Goal: Use online tool/utility: Utilize a website feature to perform a specific function

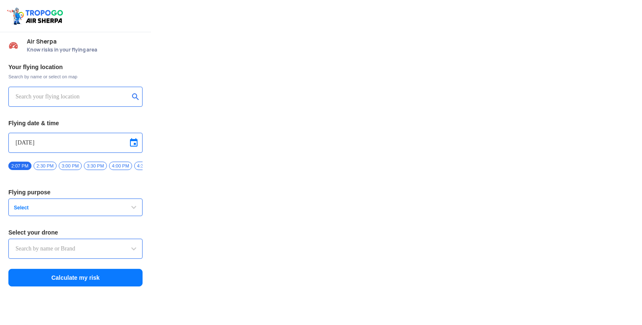
type input "DJI Mini2"
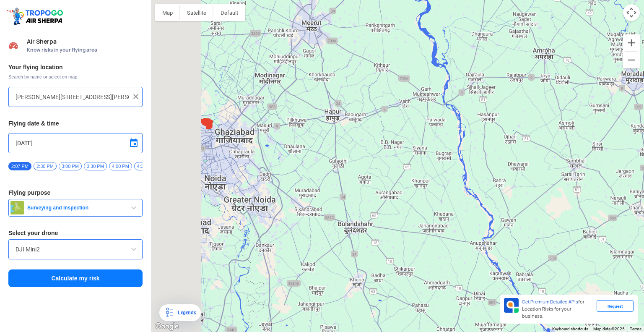
drag, startPoint x: 267, startPoint y: 150, endPoint x: 406, endPoint y: 172, distance: 140.7
click at [406, 172] on div at bounding box center [397, 166] width 493 height 332
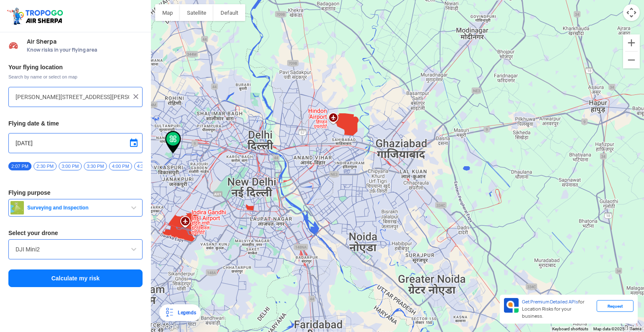
drag, startPoint x: 211, startPoint y: 159, endPoint x: 301, endPoint y: 169, distance: 90.4
click at [301, 169] on div at bounding box center [397, 166] width 493 height 332
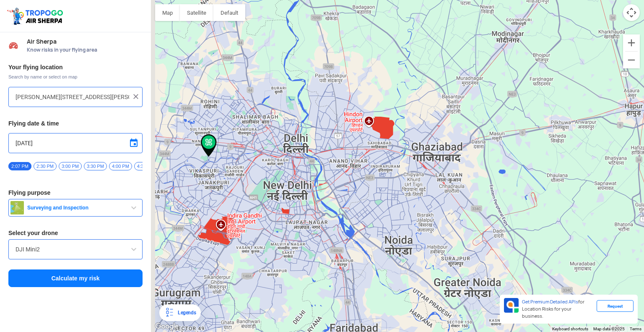
drag, startPoint x: 267, startPoint y: 168, endPoint x: 308, endPoint y: 172, distance: 41.3
click at [308, 172] on div at bounding box center [397, 166] width 493 height 332
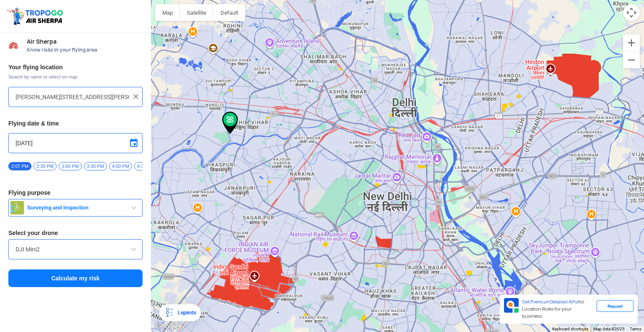
drag, startPoint x: 243, startPoint y: 176, endPoint x: 362, endPoint y: 168, distance: 119.4
click at [362, 168] on div at bounding box center [397, 166] width 493 height 332
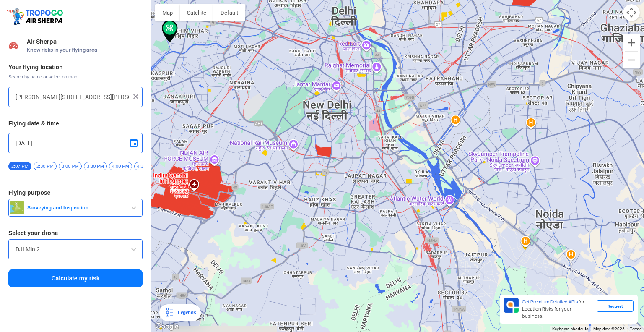
drag, startPoint x: 372, startPoint y: 213, endPoint x: 308, endPoint y: 117, distance: 115.4
click at [308, 117] on div at bounding box center [397, 166] width 493 height 332
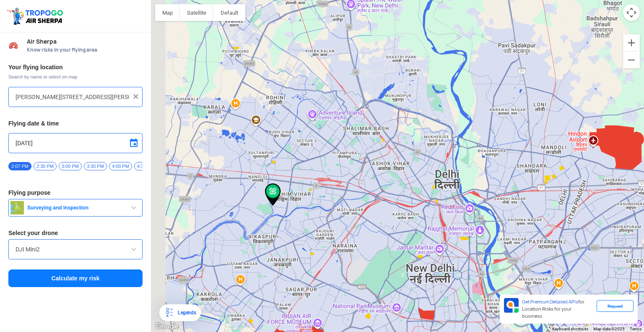
drag, startPoint x: 272, startPoint y: 62, endPoint x: 376, endPoint y: 226, distance: 194.9
click at [376, 226] on div at bounding box center [397, 166] width 493 height 332
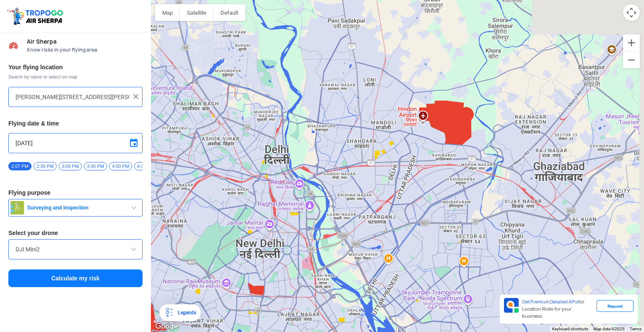
drag, startPoint x: 425, startPoint y: 213, endPoint x: 240, endPoint y: 185, distance: 187.6
click at [240, 185] on div at bounding box center [397, 166] width 493 height 332
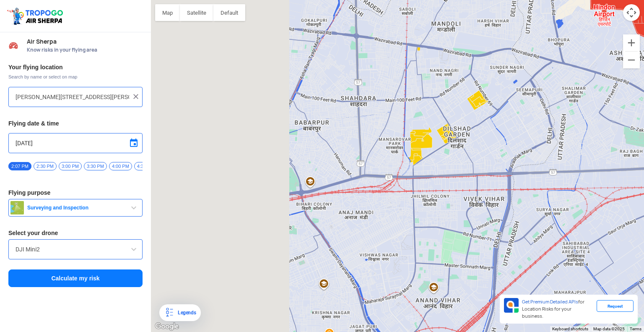
drag, startPoint x: 270, startPoint y: 233, endPoint x: 443, endPoint y: 219, distance: 173.8
click at [443, 219] on div at bounding box center [397, 166] width 493 height 332
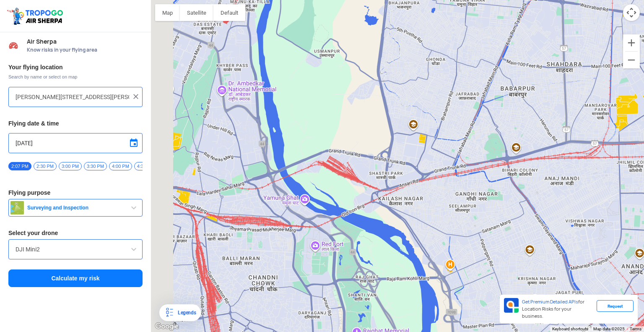
drag, startPoint x: 317, startPoint y: 232, endPoint x: 483, endPoint y: 192, distance: 171.0
click at [478, 193] on div at bounding box center [397, 166] width 493 height 332
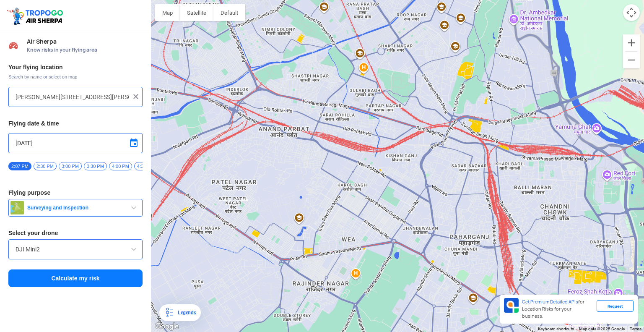
drag, startPoint x: 364, startPoint y: 216, endPoint x: 503, endPoint y: 192, distance: 140.9
click at [486, 198] on div at bounding box center [397, 166] width 493 height 332
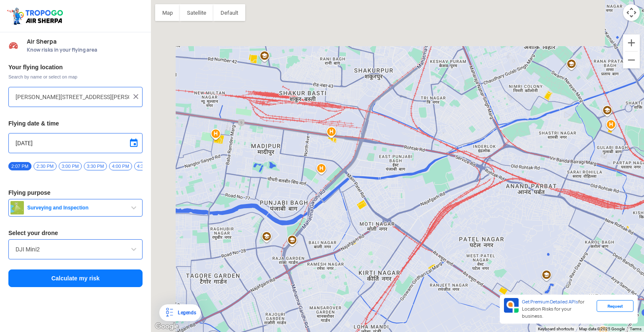
drag, startPoint x: 375, startPoint y: 174, endPoint x: 450, endPoint y: 267, distance: 119.5
click at [450, 267] on div at bounding box center [397, 166] width 493 height 332
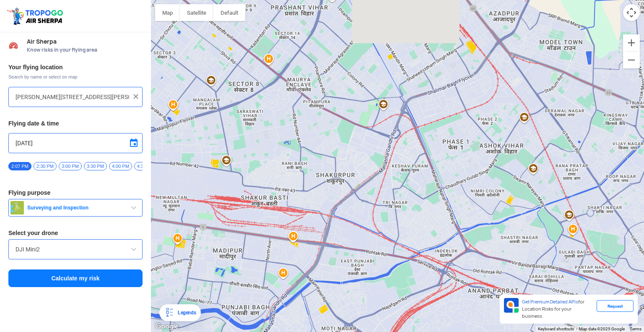
drag, startPoint x: 403, startPoint y: 179, endPoint x: 359, endPoint y: 280, distance: 109.9
click at [359, 280] on div at bounding box center [397, 166] width 493 height 332
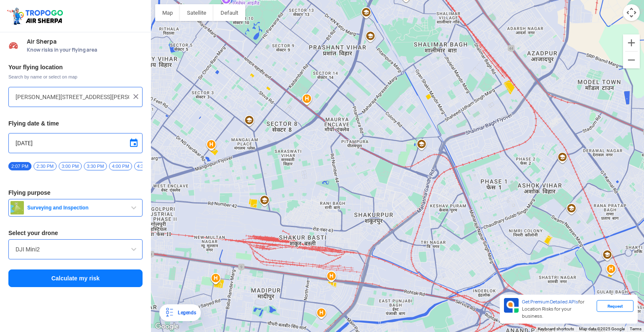
drag, startPoint x: 363, startPoint y: 151, endPoint x: 464, endPoint y: 252, distance: 143.2
click at [464, 252] on div at bounding box center [397, 166] width 493 height 332
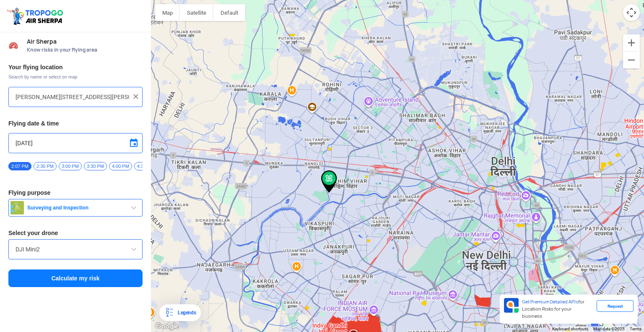
drag, startPoint x: 361, startPoint y: 255, endPoint x: 359, endPoint y: 191, distance: 64.2
click at [359, 191] on div at bounding box center [397, 166] width 493 height 332
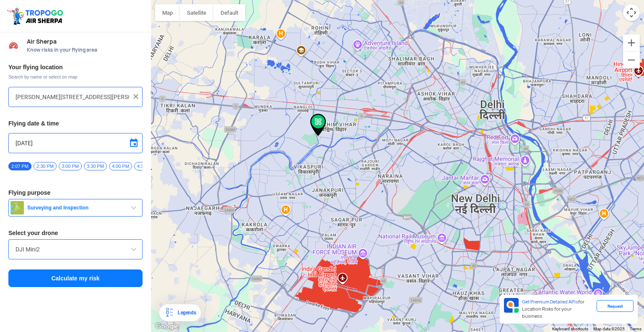
drag, startPoint x: 369, startPoint y: 235, endPoint x: 357, endPoint y: 174, distance: 61.4
click at [357, 174] on div at bounding box center [397, 166] width 493 height 332
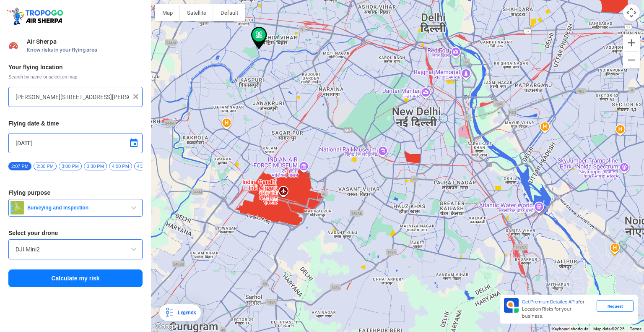
drag, startPoint x: 463, startPoint y: 282, endPoint x: 401, endPoint y: 192, distance: 109.5
click at [401, 192] on div at bounding box center [397, 166] width 493 height 332
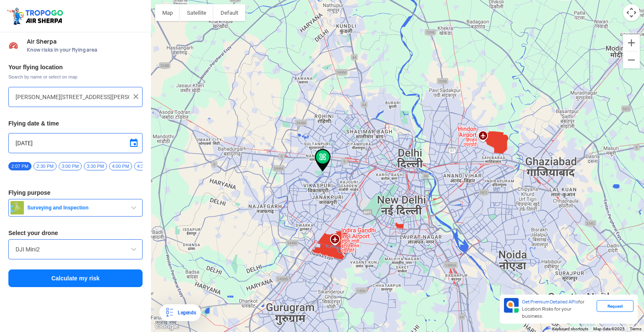
drag, startPoint x: 338, startPoint y: 171, endPoint x: 368, endPoint y: 212, distance: 50.9
click at [368, 212] on div at bounding box center [397, 166] width 493 height 332
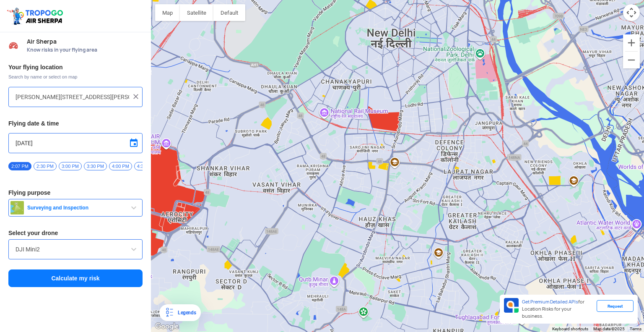
drag, startPoint x: 380, startPoint y: 210, endPoint x: 367, endPoint y: 250, distance: 42.1
click at [367, 250] on div at bounding box center [397, 166] width 493 height 332
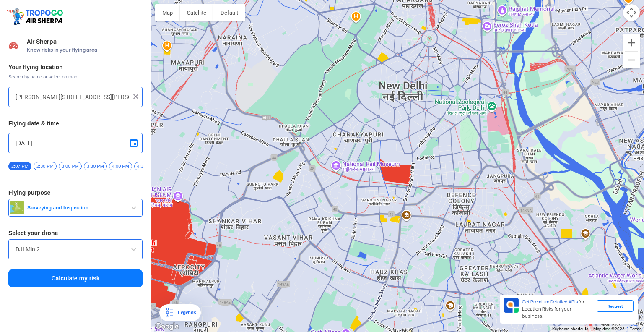
drag, startPoint x: 349, startPoint y: 194, endPoint x: 360, endPoint y: 248, distance: 55.0
click at [360, 248] on div at bounding box center [397, 166] width 493 height 332
click at [394, 177] on div at bounding box center [397, 166] width 493 height 332
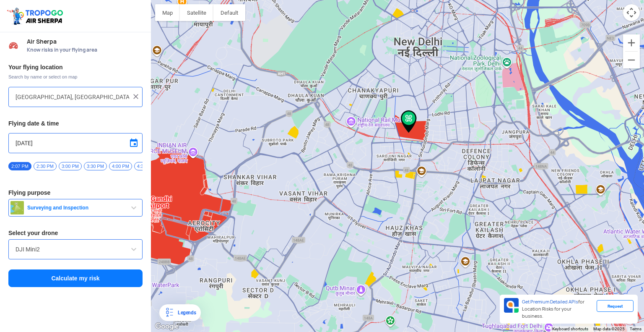
click at [358, 175] on div at bounding box center [397, 166] width 493 height 332
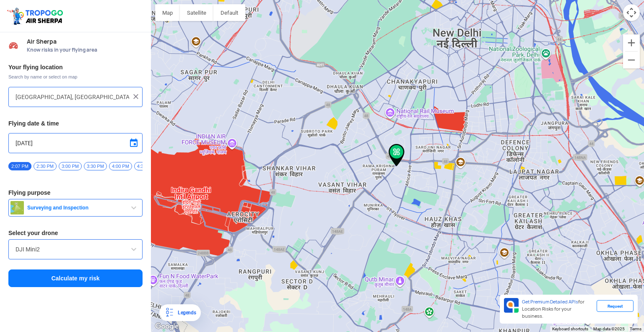
type input "[STREET_ADDRESS][DEMOGRAPHIC_DATA]"
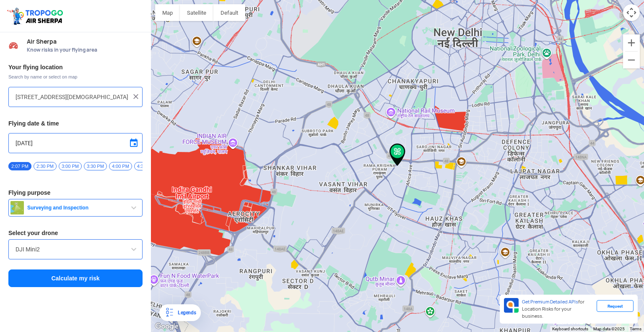
click at [61, 247] on input "DJI Mini2" at bounding box center [76, 249] width 120 height 10
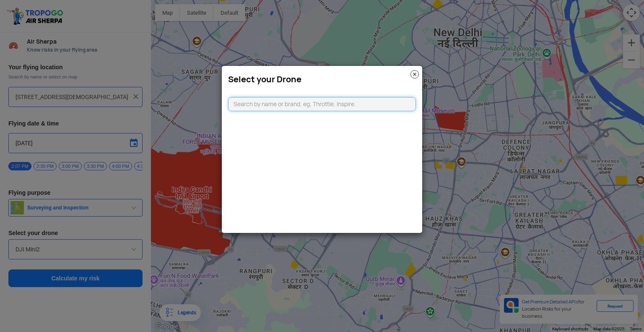
click at [273, 103] on input "text" at bounding box center [322, 104] width 188 height 14
click at [96, 213] on modal-container "Select your Drone" at bounding box center [322, 166] width 644 height 332
click at [114, 210] on modal-container "Select your Drone" at bounding box center [322, 166] width 644 height 332
click at [416, 76] on img at bounding box center [415, 74] width 8 height 8
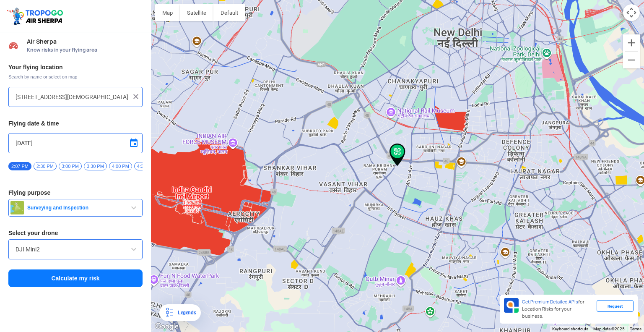
click at [131, 211] on span "button" at bounding box center [134, 208] width 10 height 10
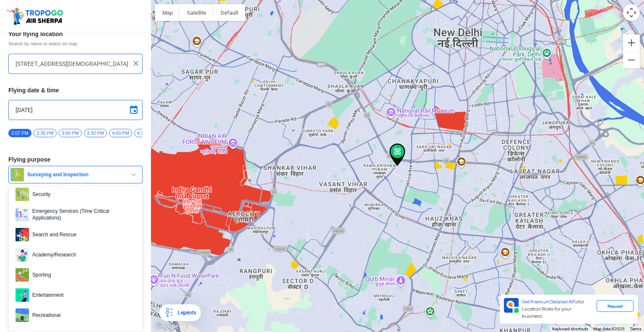
scroll to position [36, 0]
click at [61, 296] on span "Entertainment" at bounding box center [82, 294] width 107 height 13
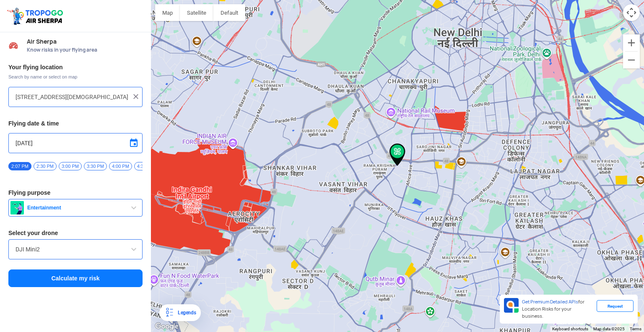
scroll to position [0, 0]
click at [116, 259] on div "DJI Mini2" at bounding box center [75, 249] width 134 height 20
click at [133, 248] on span at bounding box center [134, 249] width 10 height 10
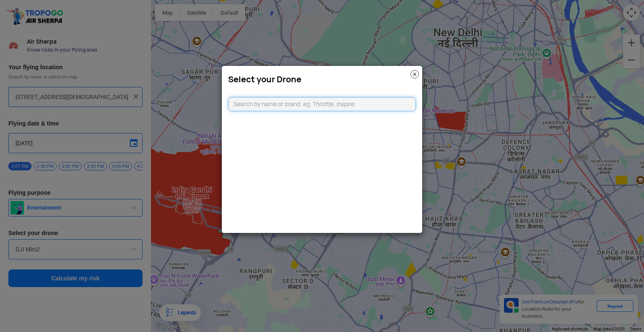
click at [290, 109] on input "text" at bounding box center [322, 104] width 188 height 14
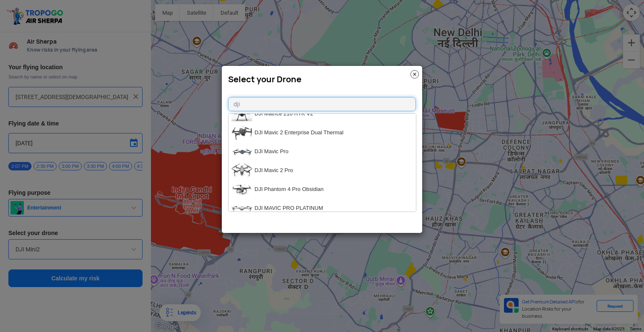
scroll to position [652, 0]
type input "dji"
click at [304, 153] on li "DJI Mavic Pro" at bounding box center [322, 150] width 187 height 19
type input "DJI Mavic Pro"
type input "[object Object]"
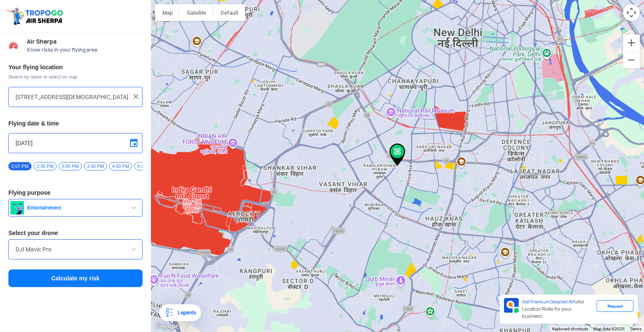
click at [114, 282] on button "Calculate my risk" at bounding box center [75, 278] width 134 height 18
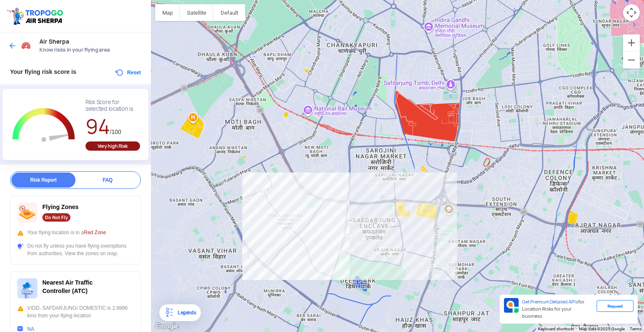
click at [322, 153] on div at bounding box center [397, 166] width 493 height 332
click at [394, 169] on div at bounding box center [397, 166] width 493 height 332
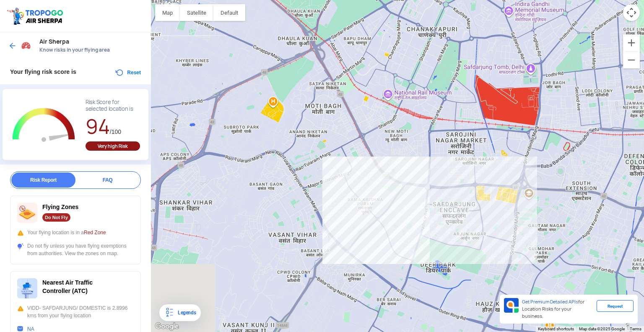
drag, startPoint x: 325, startPoint y: 192, endPoint x: 408, endPoint y: 175, distance: 84.9
click at [408, 175] on div at bounding box center [397, 166] width 493 height 332
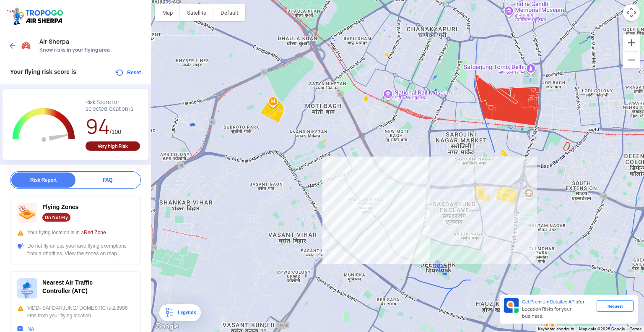
click at [320, 221] on div at bounding box center [397, 166] width 493 height 332
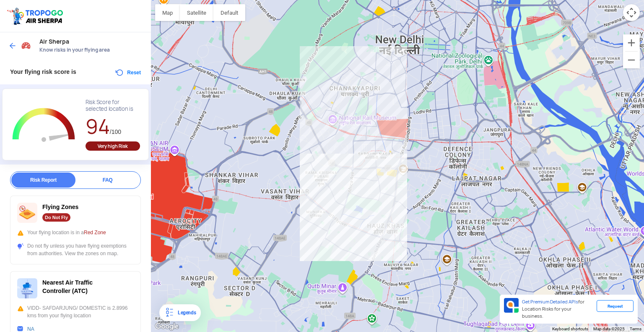
drag, startPoint x: 349, startPoint y: 242, endPoint x: 323, endPoint y: 206, distance: 44.3
click at [323, 206] on div at bounding box center [397, 166] width 493 height 332
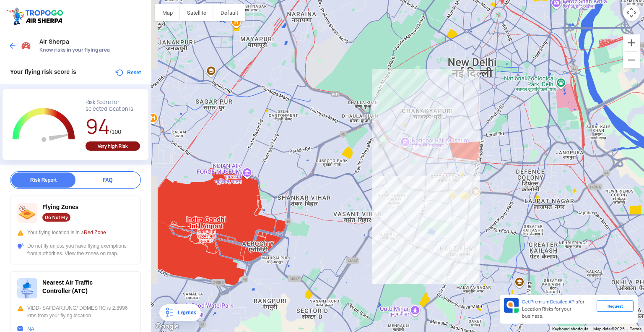
drag, startPoint x: 295, startPoint y: 233, endPoint x: 369, endPoint y: 256, distance: 77.3
click at [369, 256] on div at bounding box center [397, 166] width 493 height 332
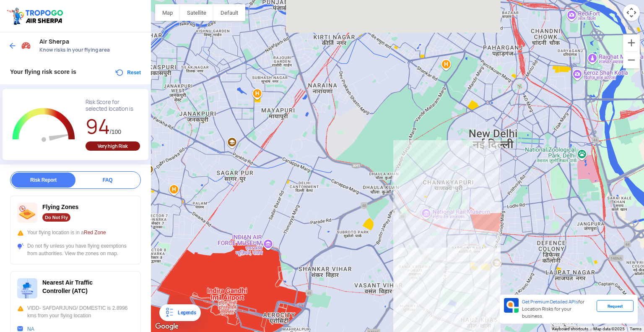
drag, startPoint x: 327, startPoint y: 170, endPoint x: 349, endPoint y: 243, distance: 76.2
click at [349, 243] on div at bounding box center [397, 166] width 493 height 332
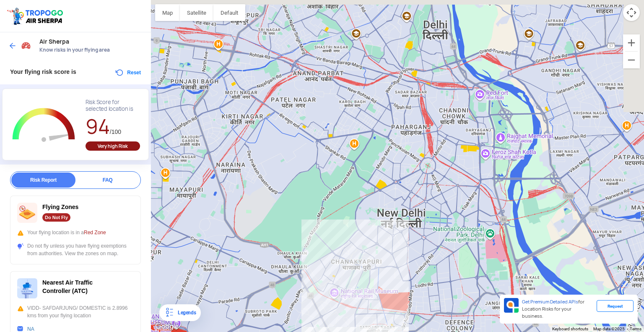
drag, startPoint x: 366, startPoint y: 213, endPoint x: 273, endPoint y: 289, distance: 120.7
click at [273, 289] on div at bounding box center [397, 166] width 493 height 332
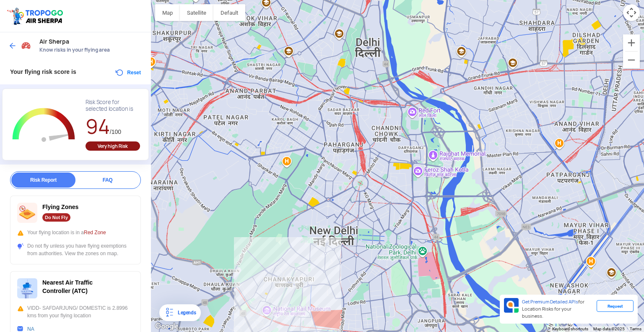
drag, startPoint x: 246, startPoint y: 246, endPoint x: 232, endPoint y: 244, distance: 14.4
click at [232, 244] on div at bounding box center [397, 166] width 493 height 332
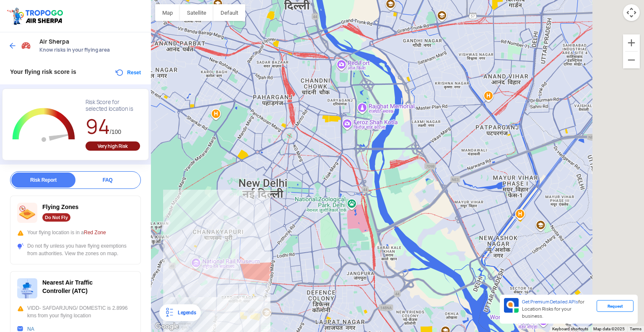
drag, startPoint x: 291, startPoint y: 241, endPoint x: 234, endPoint y: 193, distance: 74.4
click at [234, 193] on div at bounding box center [397, 166] width 493 height 332
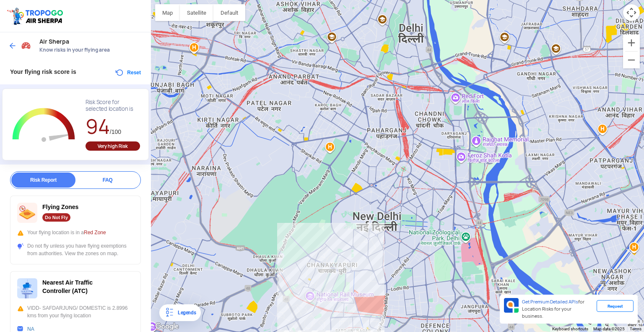
drag, startPoint x: 267, startPoint y: 188, endPoint x: 388, endPoint y: 226, distance: 127.2
click at [388, 226] on div at bounding box center [397, 166] width 493 height 332
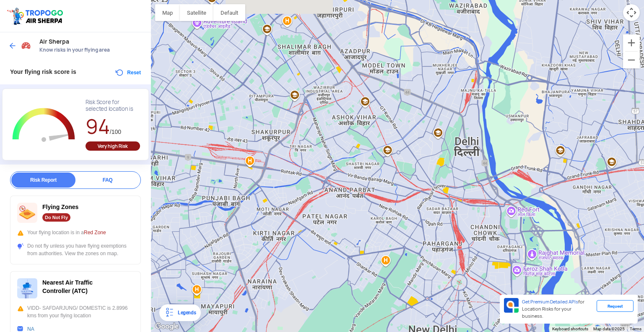
drag, startPoint x: 439, startPoint y: 117, endPoint x: 498, endPoint y: 237, distance: 134.3
click at [498, 237] on div at bounding box center [397, 166] width 493 height 332
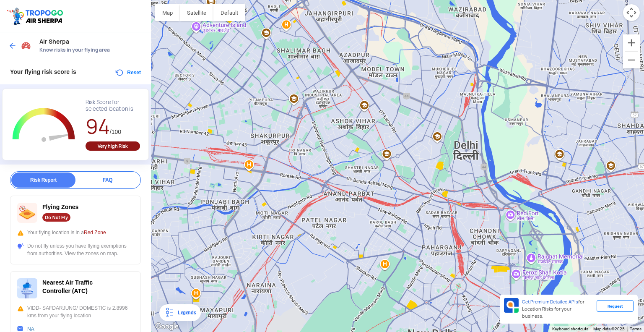
drag, startPoint x: 406, startPoint y: 229, endPoint x: 464, endPoint y: 128, distance: 116.5
click at [464, 128] on div at bounding box center [397, 166] width 493 height 332
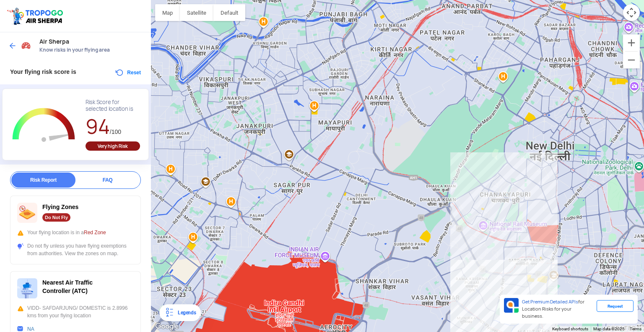
click at [464, 128] on div at bounding box center [397, 166] width 493 height 332
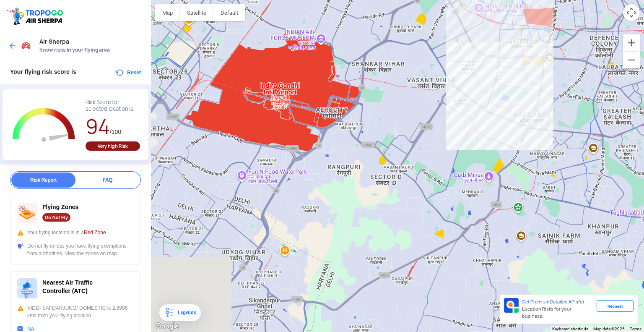
drag, startPoint x: 453, startPoint y: 190, endPoint x: 365, endPoint y: 87, distance: 135.7
click at [365, 87] on div at bounding box center [397, 166] width 493 height 332
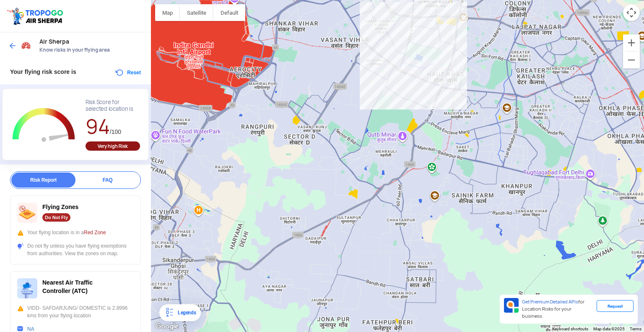
drag, startPoint x: 434, startPoint y: 157, endPoint x: 376, endPoint y: 153, distance: 58.4
click at [376, 153] on div at bounding box center [397, 166] width 493 height 332
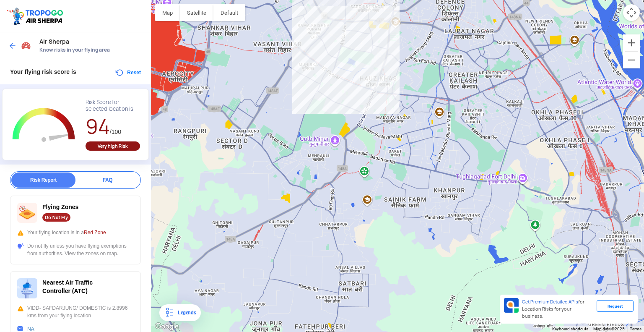
drag, startPoint x: 463, startPoint y: 195, endPoint x: 393, endPoint y: 199, distance: 70.1
click at [393, 199] on div at bounding box center [397, 166] width 493 height 332
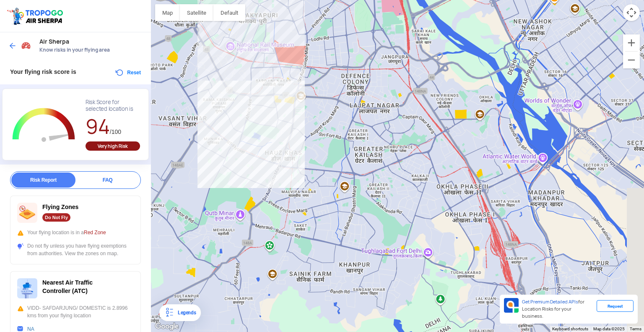
drag, startPoint x: 370, startPoint y: 105, endPoint x: 273, endPoint y: 181, distance: 123.1
click at [273, 181] on div at bounding box center [397, 166] width 493 height 332
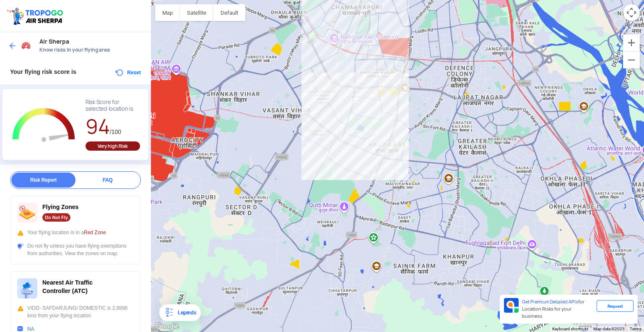
drag, startPoint x: 219, startPoint y: 176, endPoint x: 344, endPoint y: 167, distance: 124.8
click at [344, 167] on div at bounding box center [397, 166] width 493 height 332
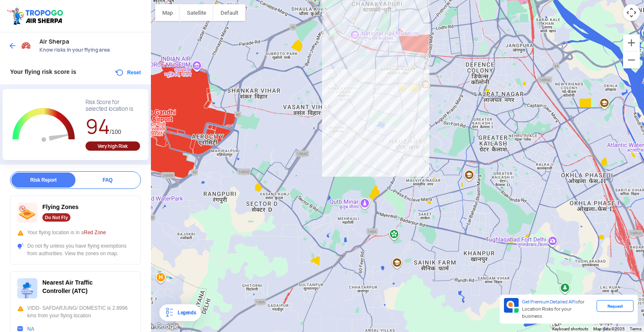
click at [275, 163] on div at bounding box center [397, 166] width 493 height 332
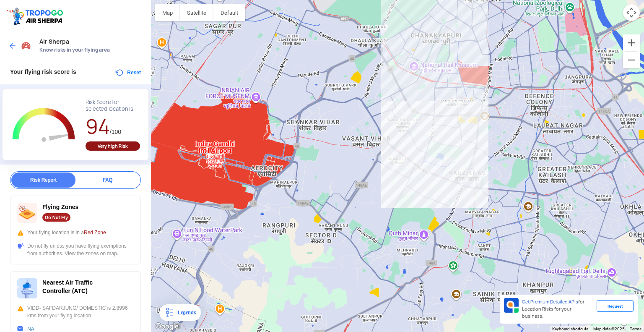
drag, startPoint x: 277, startPoint y: 153, endPoint x: 338, endPoint y: 186, distance: 70.0
click at [338, 186] on div at bounding box center [397, 166] width 493 height 332
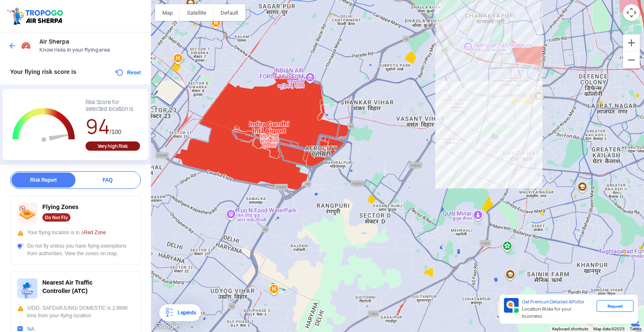
drag, startPoint x: 248, startPoint y: 217, endPoint x: 305, endPoint y: 196, distance: 60.6
click at [305, 196] on div at bounding box center [397, 166] width 493 height 332
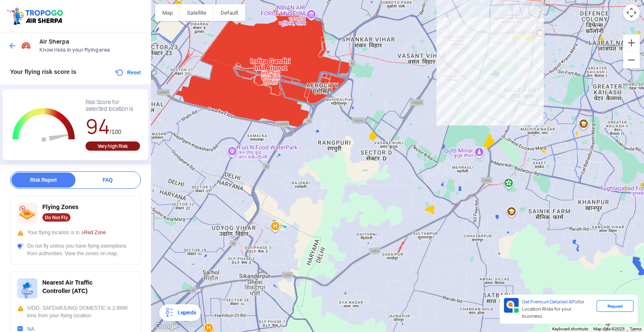
drag, startPoint x: 342, startPoint y: 211, endPoint x: 342, endPoint y: 145, distance: 66.3
click at [342, 145] on div at bounding box center [397, 166] width 493 height 332
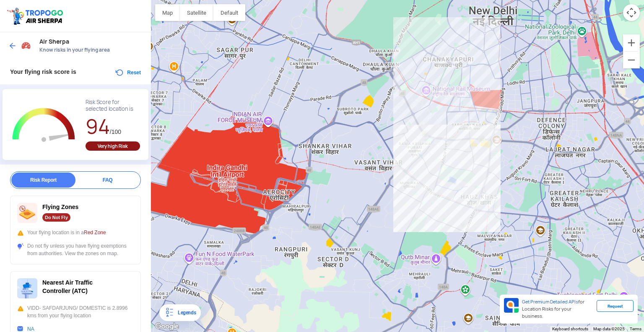
drag, startPoint x: 415, startPoint y: 112, endPoint x: 368, endPoint y: 230, distance: 126.7
click at [368, 230] on div at bounding box center [397, 166] width 493 height 332
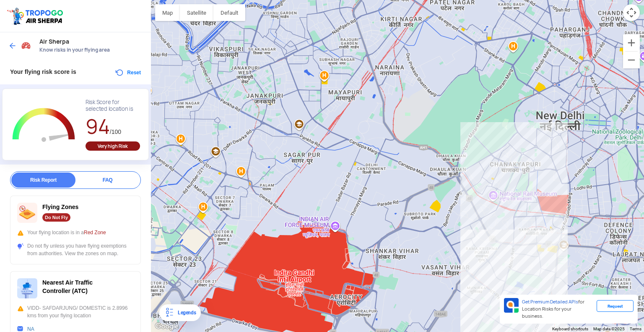
drag, startPoint x: 297, startPoint y: 122, endPoint x: 367, endPoint y: 219, distance: 119.5
click at [367, 219] on div at bounding box center [397, 166] width 493 height 332
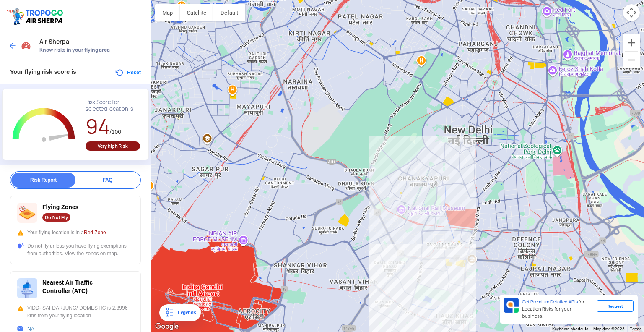
drag, startPoint x: 435, startPoint y: 181, endPoint x: 343, endPoint y: 195, distance: 92.9
click at [343, 195] on div at bounding box center [397, 166] width 493 height 332
click at [416, 187] on div at bounding box center [397, 166] width 493 height 332
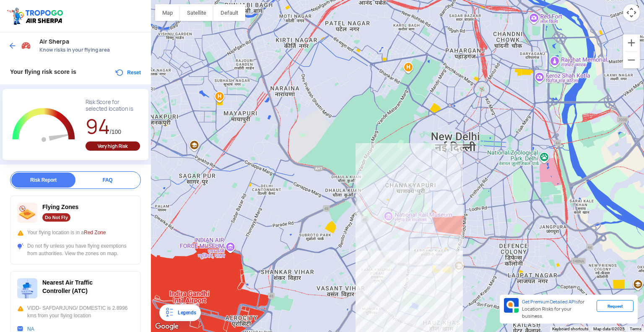
click at [416, 187] on div at bounding box center [397, 166] width 493 height 332
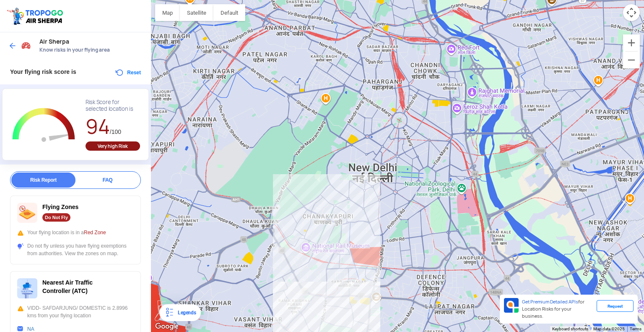
drag, startPoint x: 458, startPoint y: 154, endPoint x: 371, endPoint y: 187, distance: 93.3
click at [371, 187] on div at bounding box center [397, 166] width 493 height 332
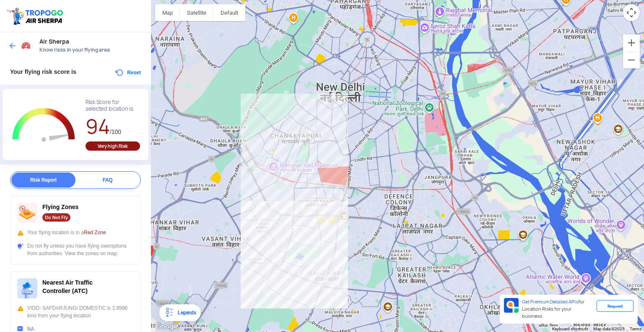
drag, startPoint x: 411, startPoint y: 214, endPoint x: 379, endPoint y: 127, distance: 93.3
click at [379, 127] on div at bounding box center [397, 166] width 493 height 332
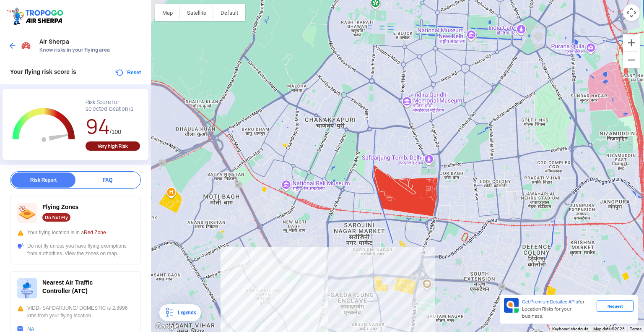
drag, startPoint x: 254, startPoint y: 153, endPoint x: 312, endPoint y: 202, distance: 75.9
click at [312, 202] on div at bounding box center [397, 166] width 493 height 332
click at [13, 42] on img at bounding box center [12, 46] width 8 height 8
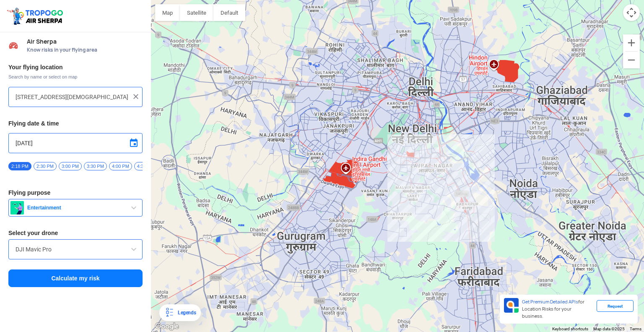
click at [83, 101] on input "[STREET_ADDRESS][DEMOGRAPHIC_DATA]" at bounding box center [73, 97] width 114 height 10
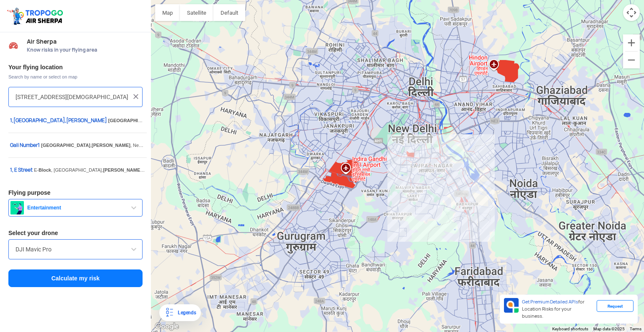
click at [83, 101] on input "[STREET_ADDRESS][DEMOGRAPHIC_DATA]" at bounding box center [73, 97] width 114 height 10
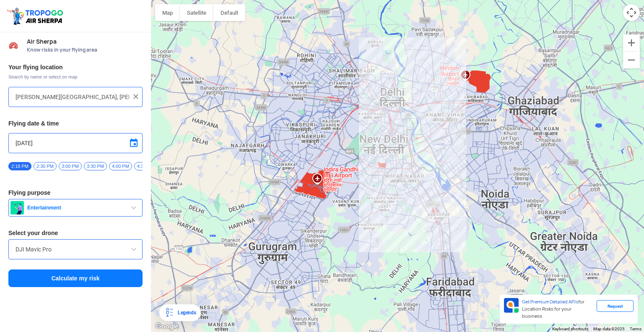
type input "[PERSON_NAME][GEOGRAPHIC_DATA], [PERSON_NAME][GEOGRAPHIC_DATA], [GEOGRAPHIC_DAT…"
click at [117, 206] on button "Entertainment" at bounding box center [75, 208] width 134 height 18
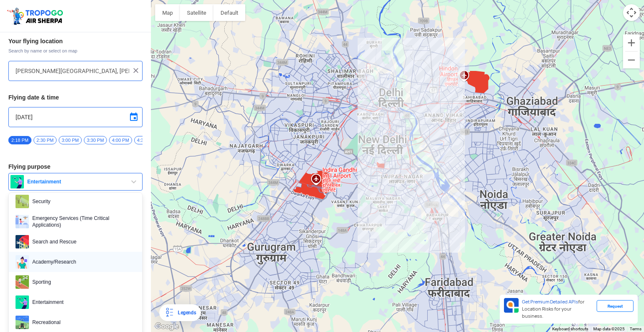
scroll to position [36, 0]
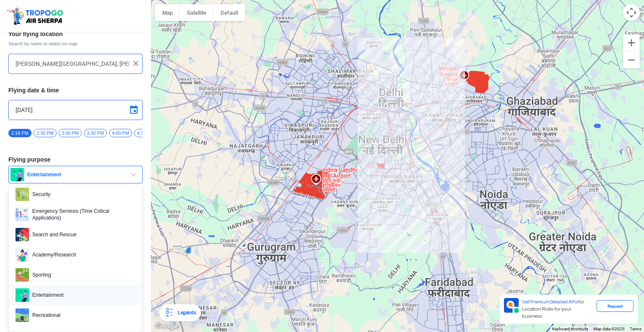
click at [58, 297] on span "Entertainment" at bounding box center [82, 294] width 107 height 13
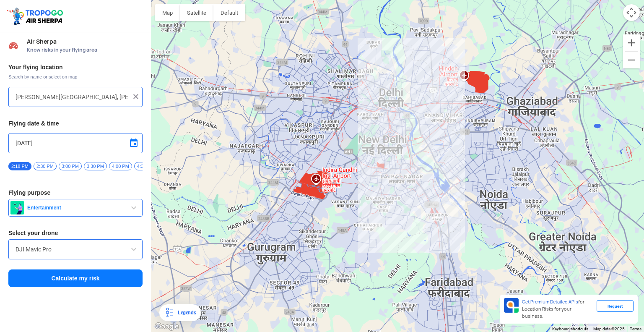
scroll to position [0, 0]
click at [138, 164] on span "4:30 PM" at bounding box center [145, 166] width 23 height 8
click at [100, 280] on button "Calculate my risk" at bounding box center [75, 278] width 134 height 18
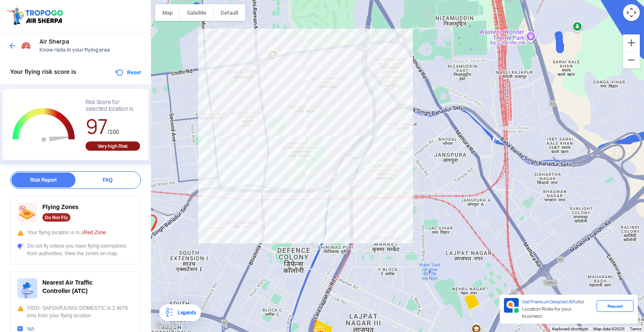
click at [13, 45] on img at bounding box center [12, 46] width 8 height 8
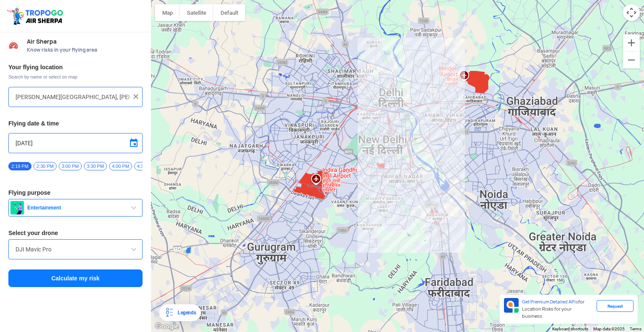
click at [87, 103] on div "[PERSON_NAME][GEOGRAPHIC_DATA], [PERSON_NAME][GEOGRAPHIC_DATA], [GEOGRAPHIC_DAT…" at bounding box center [75, 97] width 134 height 20
click at [87, 98] on input "[PERSON_NAME][GEOGRAPHIC_DATA], [PERSON_NAME][GEOGRAPHIC_DATA], [GEOGRAPHIC_DAT…" at bounding box center [73, 97] width 114 height 10
type input "[STREET_ADDRESS][PERSON_NAME]"
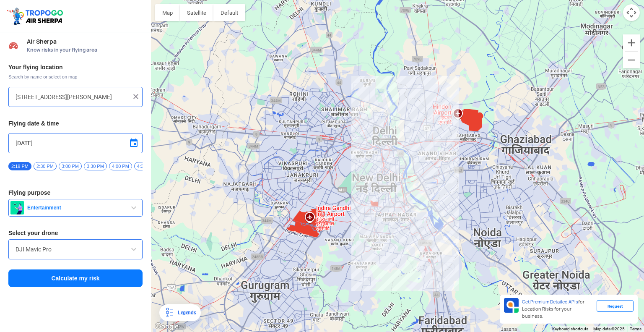
click at [116, 144] on input "[DATE]" at bounding box center [76, 143] width 120 height 10
click at [30, 182] on span "8" at bounding box center [34, 184] width 10 height 10
type input "[DATE]"
click at [62, 276] on button "Calculate my risk" at bounding box center [75, 278] width 134 height 18
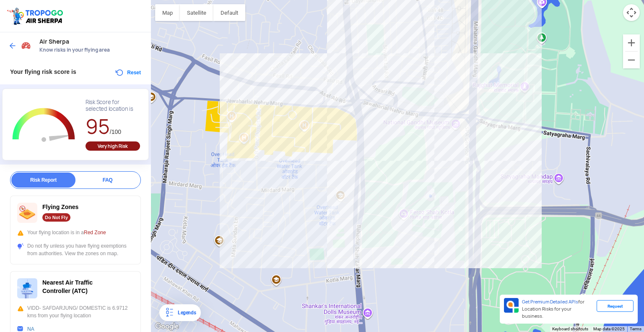
click at [17, 42] on div at bounding box center [20, 45] width 25 height 15
click at [14, 45] on img at bounding box center [12, 46] width 8 height 8
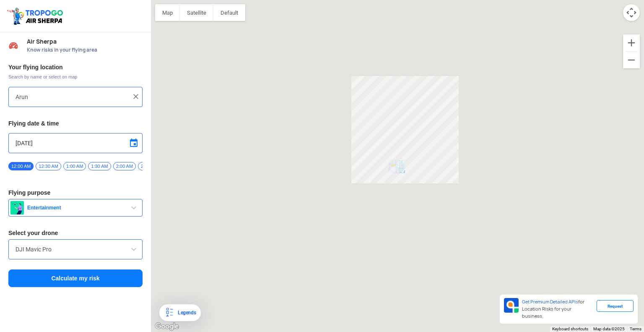
type input "[STREET_ADDRESS][PERSON_NAME]"
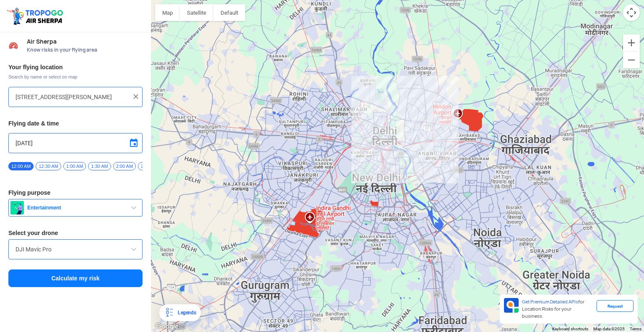
click at [136, 97] on img at bounding box center [136, 96] width 8 height 8
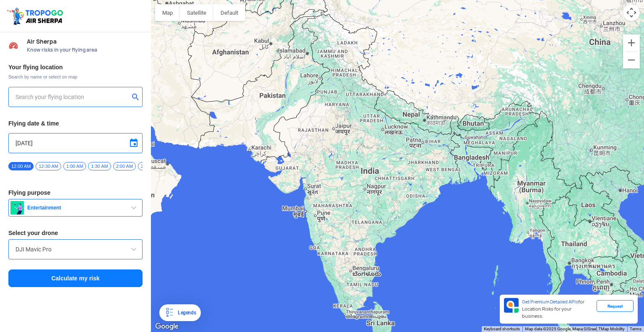
click at [108, 95] on input "text" at bounding box center [73, 97] width 114 height 10
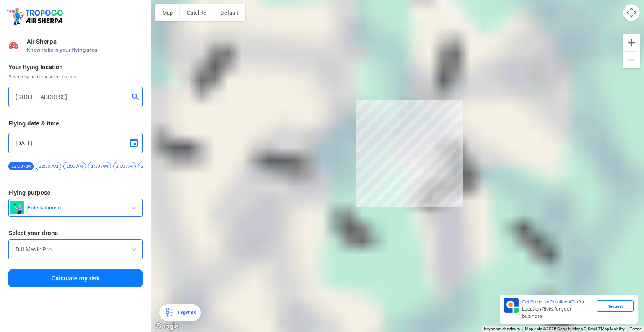
type input "[STREET_ADDRESS]"
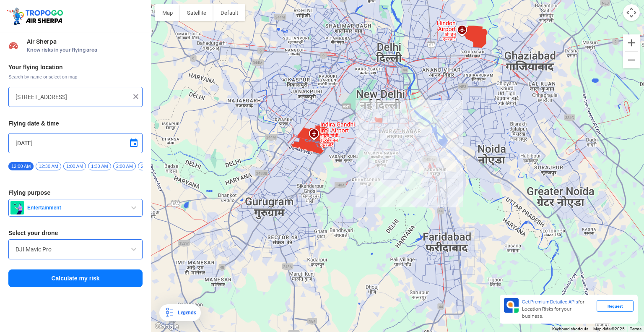
click at [138, 98] on img at bounding box center [136, 96] width 8 height 8
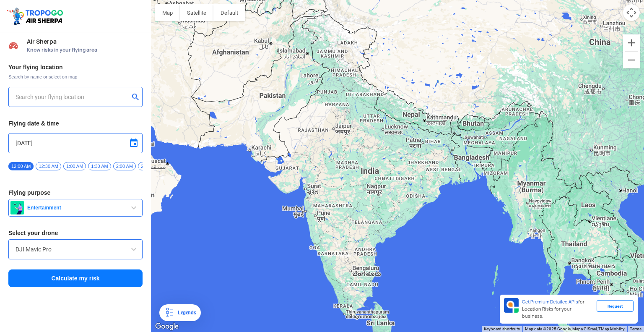
click at [110, 98] on input "text" at bounding box center [73, 97] width 114 height 10
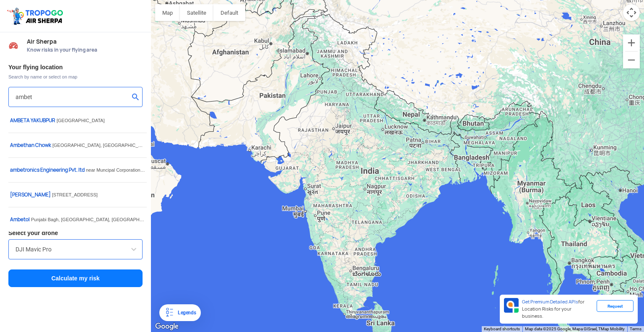
drag, startPoint x: 50, startPoint y: 100, endPoint x: 0, endPoint y: 97, distance: 50.0
click at [0, 97] on div "Your flying location Search by name or select on map ambet Flying date & time […" at bounding box center [75, 175] width 151 height 233
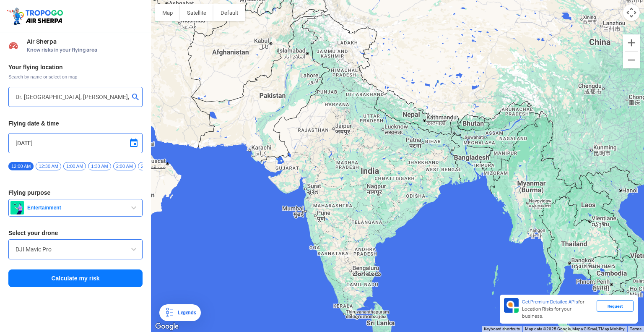
type input "[PERSON_NAME], [PERSON_NAME], [GEOGRAPHIC_DATA], [GEOGRAPHIC_DATA]"
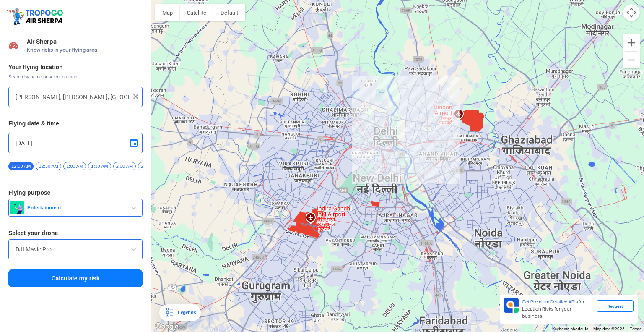
click at [100, 277] on button "Calculate my risk" at bounding box center [75, 278] width 134 height 18
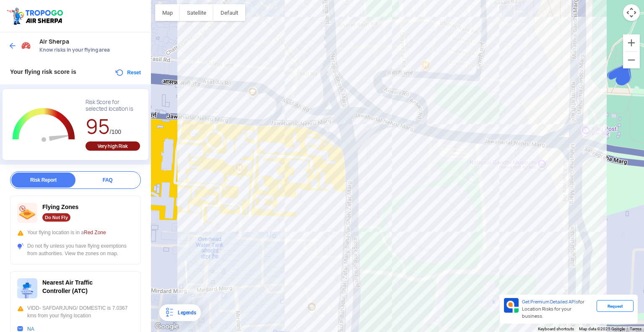
click at [11, 47] on img at bounding box center [12, 46] width 8 height 8
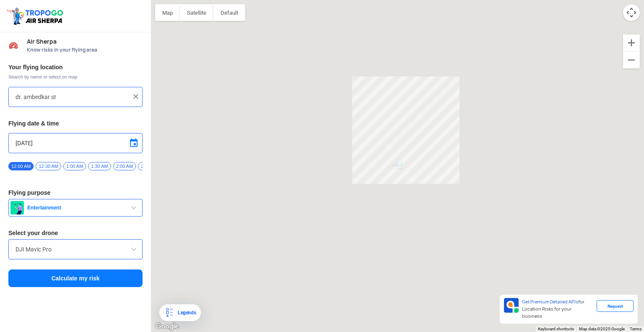
type input "[PERSON_NAME], [PERSON_NAME], [GEOGRAPHIC_DATA], [GEOGRAPHIC_DATA]"
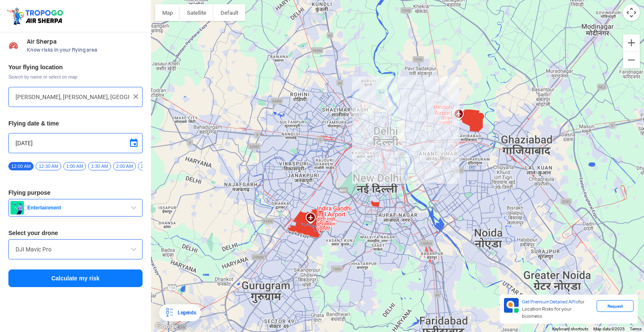
click at [50, 146] on input "[DATE]" at bounding box center [76, 143] width 120 height 10
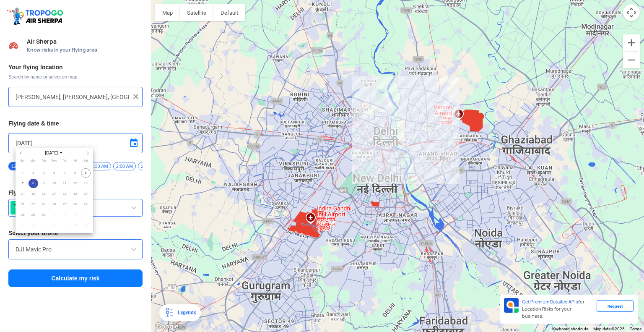
click at [91, 121] on div at bounding box center [322, 166] width 644 height 332
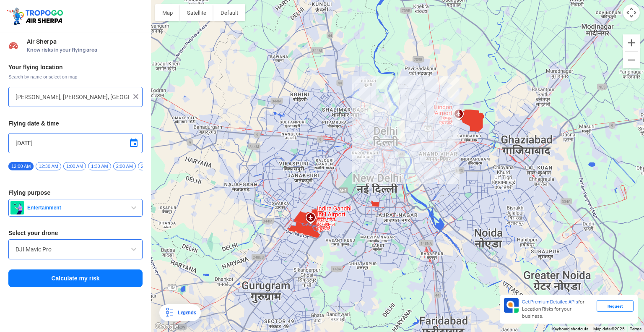
drag, startPoint x: 14, startPoint y: 142, endPoint x: 54, endPoint y: 140, distance: 39.9
click at [54, 140] on div "[DATE]" at bounding box center [75, 143] width 134 height 20
drag, startPoint x: 49, startPoint y: 141, endPoint x: 3, endPoint y: 143, distance: 45.3
click at [3, 143] on div "Your flying location Search by name or select on map [PERSON_NAME], [PERSON_NAM…" at bounding box center [75, 175] width 151 height 233
click at [60, 122] on h3 "Flying date & time" at bounding box center [75, 123] width 134 height 6
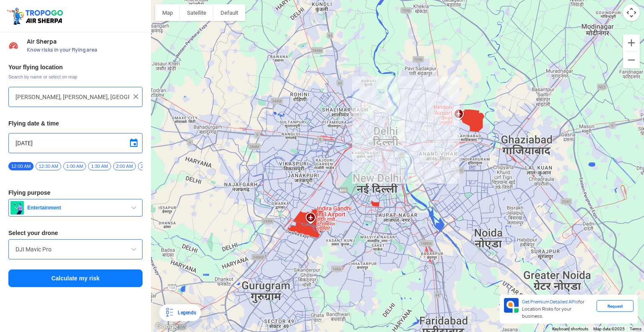
drag, startPoint x: 108, startPoint y: 234, endPoint x: 118, endPoint y: 310, distance: 76.2
click at [118, 310] on div "Air Sherpa Know risks in your flying area Your flying location Search by name o…" at bounding box center [75, 181] width 151 height 299
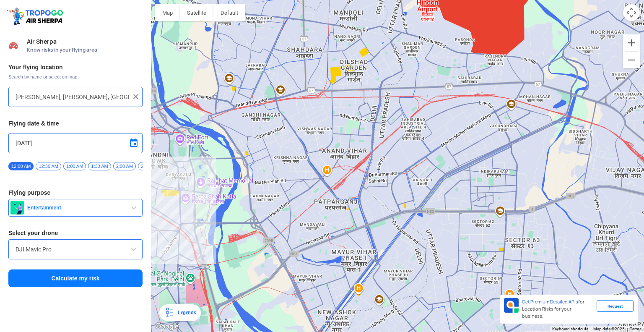
drag, startPoint x: 240, startPoint y: 159, endPoint x: 336, endPoint y: 156, distance: 96.5
click at [336, 156] on div at bounding box center [397, 166] width 493 height 332
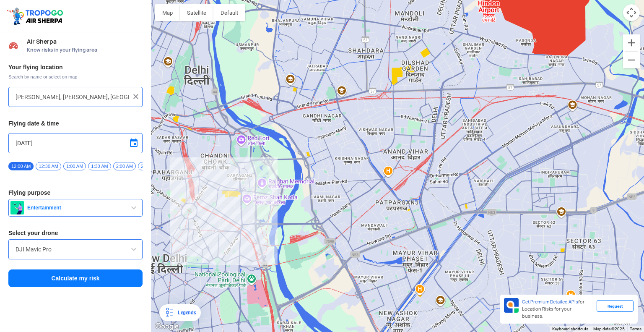
click at [87, 284] on button "Calculate my risk" at bounding box center [75, 278] width 134 height 18
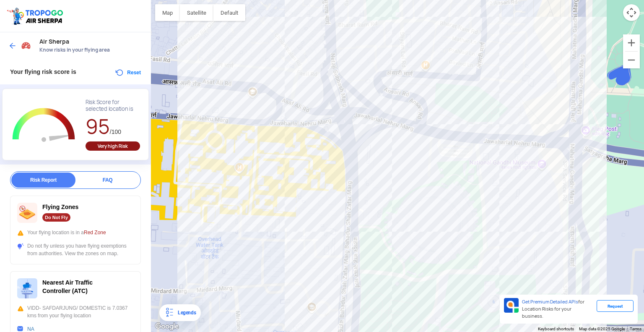
click at [9, 42] on img at bounding box center [12, 46] width 8 height 8
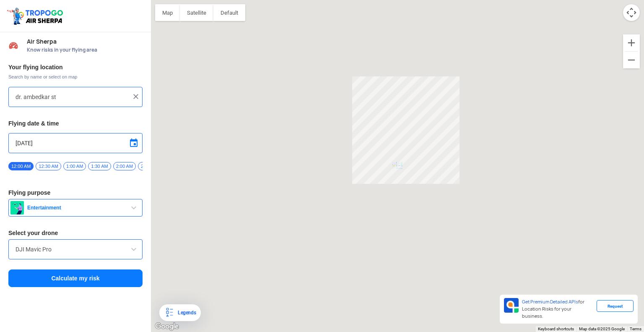
type input "[PERSON_NAME], [PERSON_NAME], [GEOGRAPHIC_DATA], [GEOGRAPHIC_DATA]"
